Goal: Entertainment & Leisure: Consume media (video, audio)

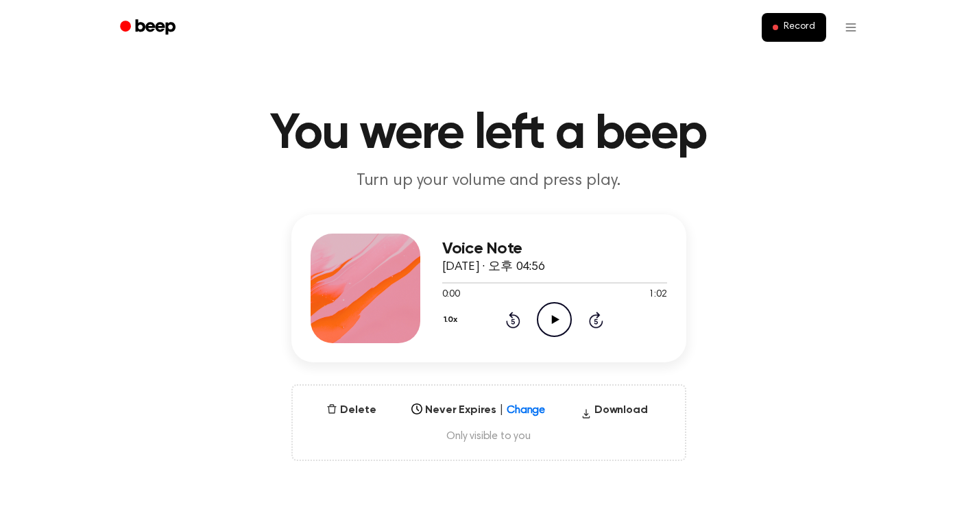
click at [561, 313] on icon "Play Audio" at bounding box center [554, 319] width 35 height 35
click at [554, 322] on icon at bounding box center [556, 319] width 8 height 9
click at [559, 324] on icon "Play Audio" at bounding box center [554, 319] width 35 height 35
click at [549, 318] on icon "Pause Audio" at bounding box center [554, 319] width 35 height 35
